Goal: Check status: Check status

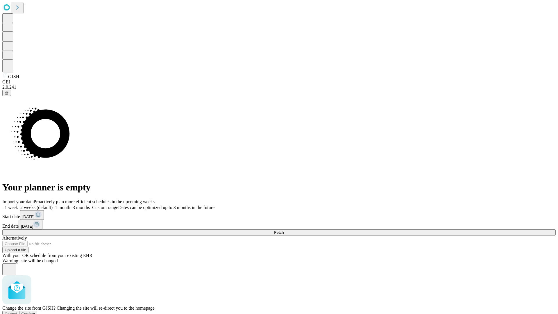
click at [35, 312] on span "Confirm" at bounding box center [29, 314] width 14 height 4
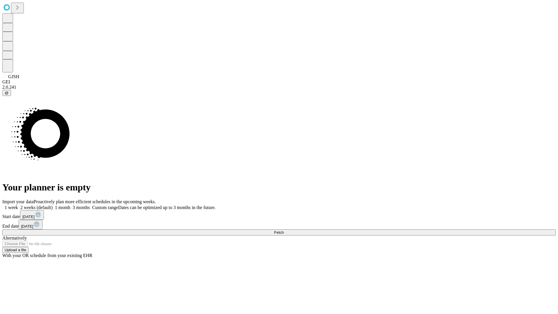
click at [70, 205] on label "1 month" at bounding box center [62, 207] width 18 height 5
click at [284, 230] on span "Fetch" at bounding box center [279, 232] width 10 height 4
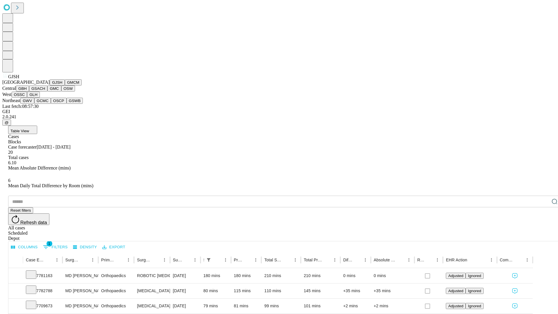
click at [65, 85] on button "GMCM" at bounding box center [73, 82] width 17 height 6
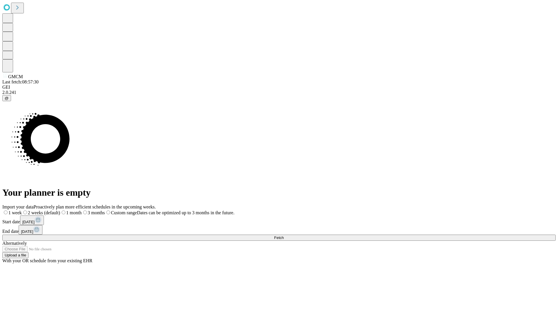
click at [284, 235] on span "Fetch" at bounding box center [279, 237] width 10 height 4
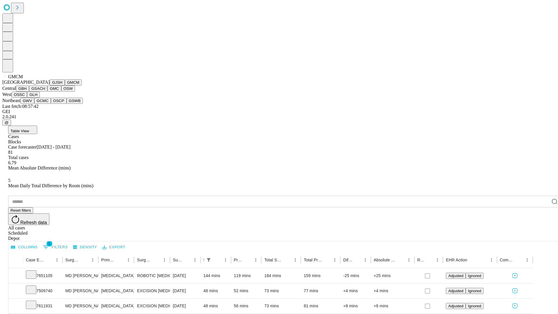
click at [29, 92] on button "GBH" at bounding box center [22, 88] width 13 height 6
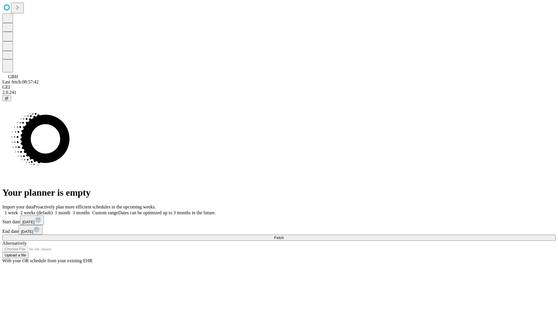
click at [70, 210] on label "1 month" at bounding box center [62, 212] width 18 height 5
click at [284, 235] on span "Fetch" at bounding box center [279, 237] width 10 height 4
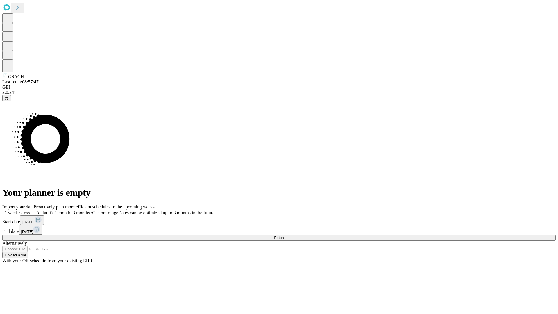
click at [70, 210] on label "1 month" at bounding box center [62, 212] width 18 height 5
click at [284, 235] on span "Fetch" at bounding box center [279, 237] width 10 height 4
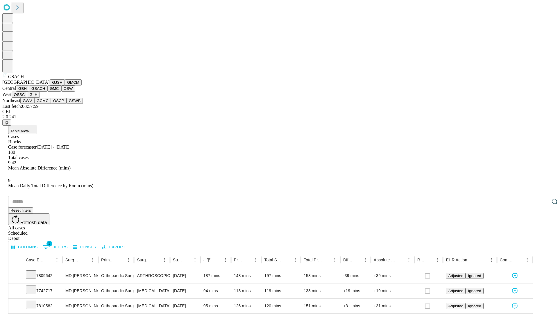
click at [47, 92] on button "GMC" at bounding box center [54, 88] width 14 height 6
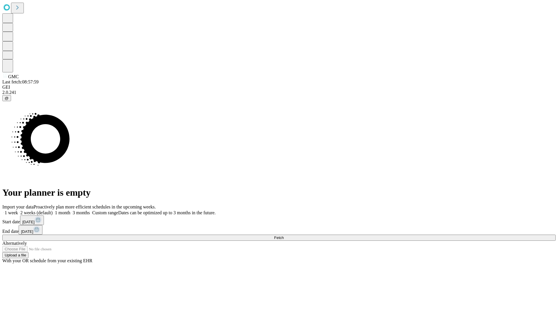
click at [70, 210] on label "1 month" at bounding box center [62, 212] width 18 height 5
click at [284, 235] on span "Fetch" at bounding box center [279, 237] width 10 height 4
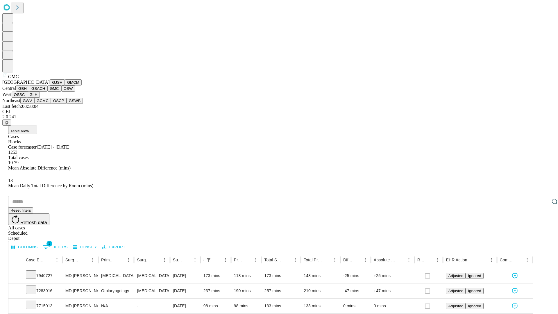
click at [61, 92] on button "OSW" at bounding box center [68, 88] width 14 height 6
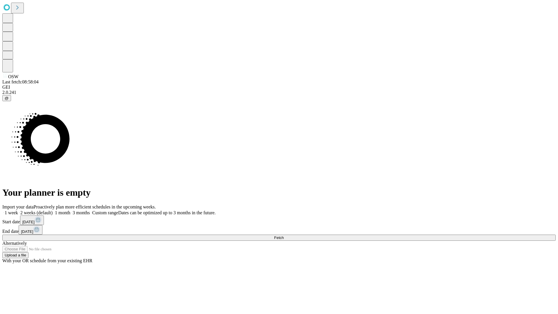
click at [70, 210] on label "1 month" at bounding box center [62, 212] width 18 height 5
click at [284, 235] on span "Fetch" at bounding box center [279, 237] width 10 height 4
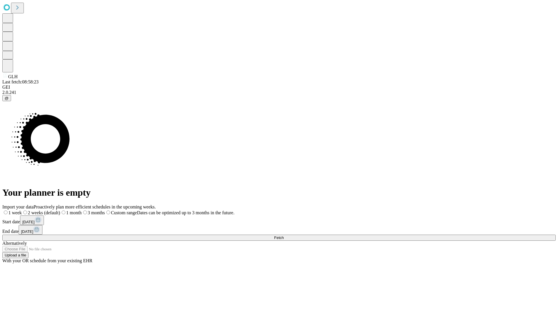
click at [284, 235] on span "Fetch" at bounding box center [279, 237] width 10 height 4
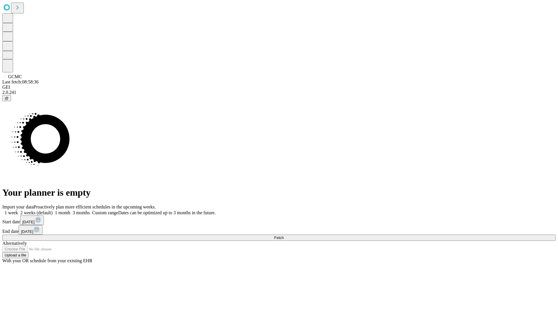
click at [70, 210] on label "1 month" at bounding box center [62, 212] width 18 height 5
click at [284, 235] on span "Fetch" at bounding box center [279, 237] width 10 height 4
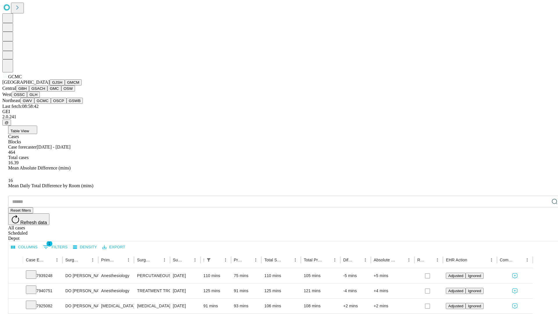
click at [51, 104] on button "OSCP" at bounding box center [59, 101] width 16 height 6
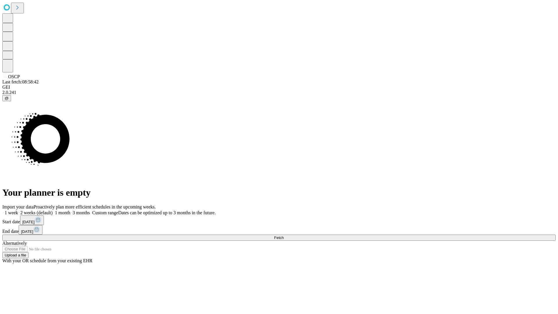
click at [70, 210] on label "1 month" at bounding box center [62, 212] width 18 height 5
click at [284, 235] on span "Fetch" at bounding box center [279, 237] width 10 height 4
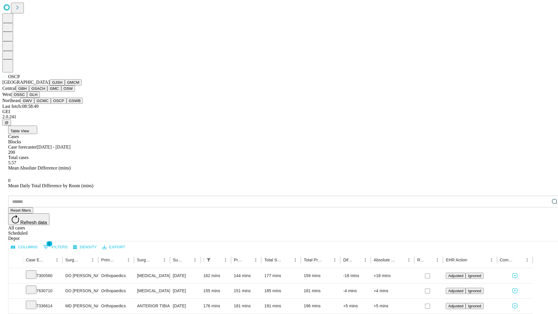
click at [67, 104] on button "GSWB" at bounding box center [75, 101] width 17 height 6
